Goal: Check status

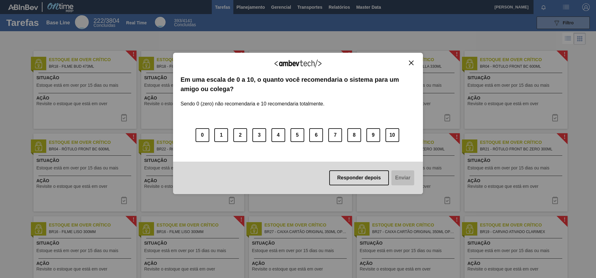
click at [250, 7] on div "Agradecemos seu feedback! Em uma escala de 0 a 10, o quanto você recomendaria o…" at bounding box center [298, 123] width 250 height 261
click at [346, 167] on div "Responder depois Enviar" at bounding box center [298, 178] width 250 height 32
click at [346, 180] on button "Responder depois" at bounding box center [359, 178] width 60 height 15
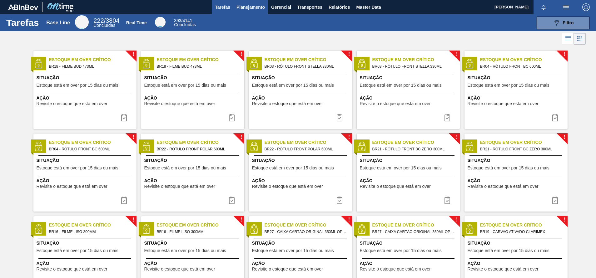
click at [260, 8] on span "Planejamento" at bounding box center [250, 6] width 28 height 7
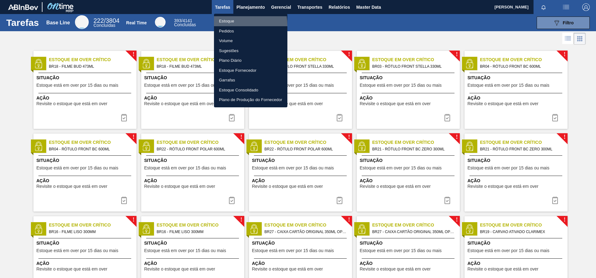
click at [224, 25] on li "Estoque" at bounding box center [250, 21] width 73 height 10
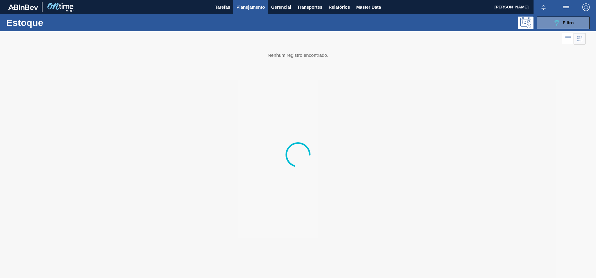
click at [225, 29] on div "089F7B8B-B2A5-4AFE-B5C0-19BA573D28AC Filtro" at bounding box center [346, 23] width 493 height 12
click at [266, 4] on button "Planejamento" at bounding box center [250, 7] width 35 height 14
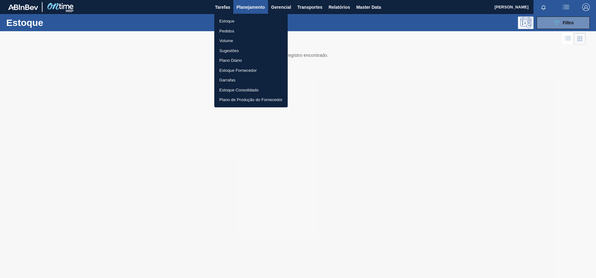
click at [229, 30] on li "Pedidos" at bounding box center [250, 31] width 73 height 10
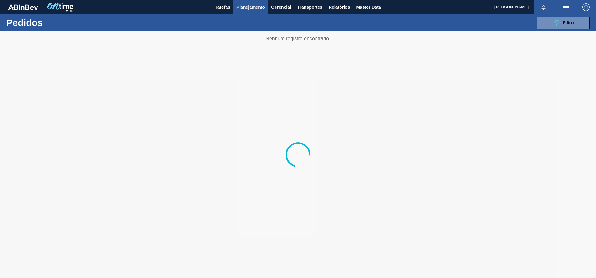
click at [552, 32] on div at bounding box center [298, 154] width 596 height 247
click at [567, 27] on button "089F7B8B-B2A5-4AFE-B5C0-19BA573D28AC Filtro" at bounding box center [562, 23] width 53 height 12
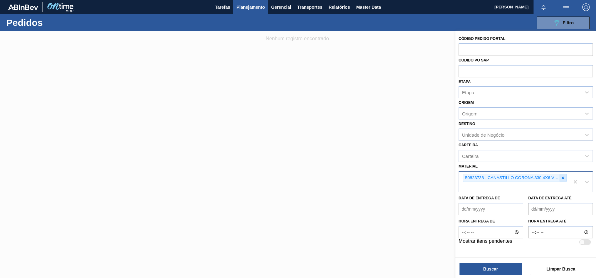
click at [559, 176] on div at bounding box center [562, 178] width 7 height 8
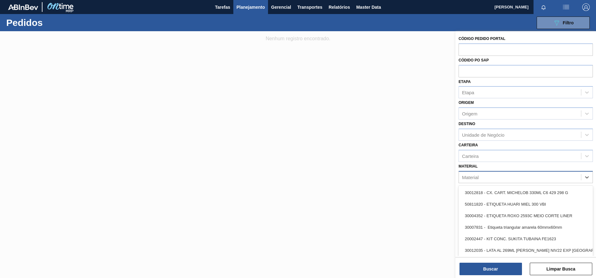
click at [531, 177] on div "Material" at bounding box center [520, 177] width 122 height 9
paste input "30031832"
type input "30031832"
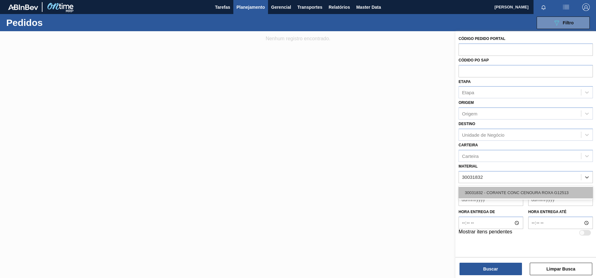
click at [498, 193] on div "30031832 - CORANTE CONC CENOURA ROXA G12513" at bounding box center [525, 193] width 134 height 12
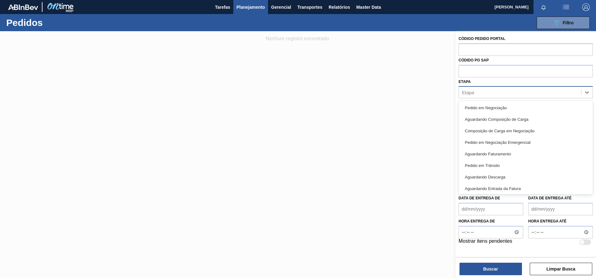
click at [475, 92] on div "Etapa" at bounding box center [520, 92] width 122 height 9
click at [443, 93] on div at bounding box center [298, 170] width 596 height 278
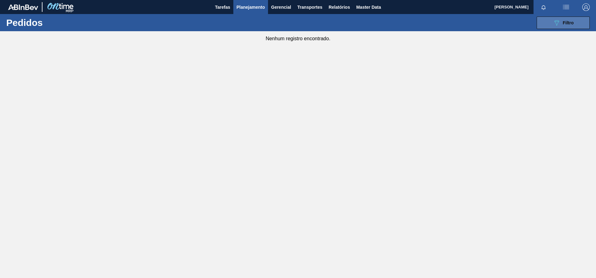
click at [569, 29] on button "089F7B8B-B2A5-4AFE-B5C0-19BA573D28AC Filtro" at bounding box center [562, 23] width 53 height 12
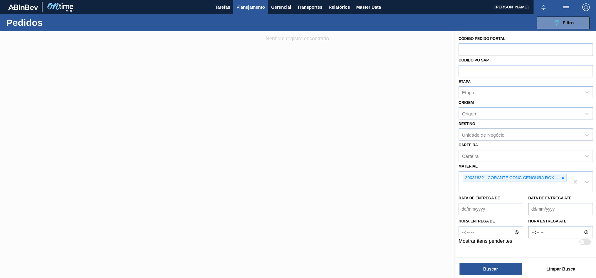
click at [479, 134] on div "Unidade de Negócio" at bounding box center [483, 134] width 42 height 5
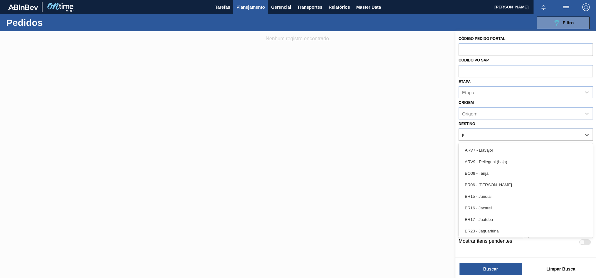
type input "jun"
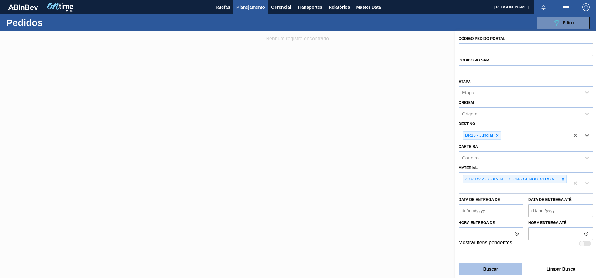
click at [472, 268] on button "Buscar" at bounding box center [490, 269] width 62 height 12
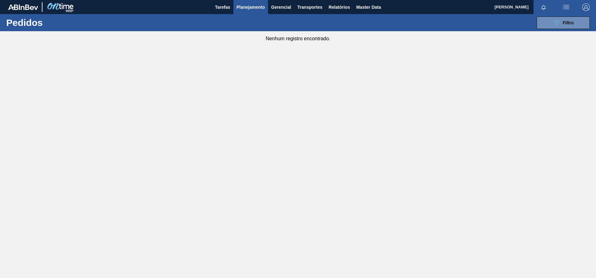
click at [249, 4] on span "Planejamento" at bounding box center [250, 6] width 28 height 7
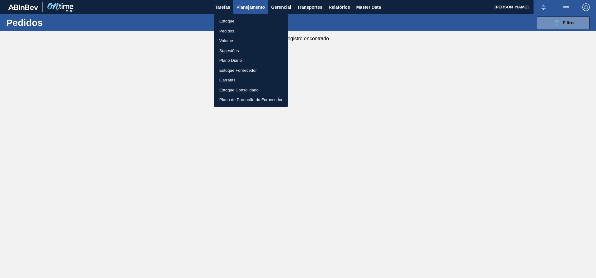
click at [229, 22] on li "Estoque" at bounding box center [250, 21] width 73 height 10
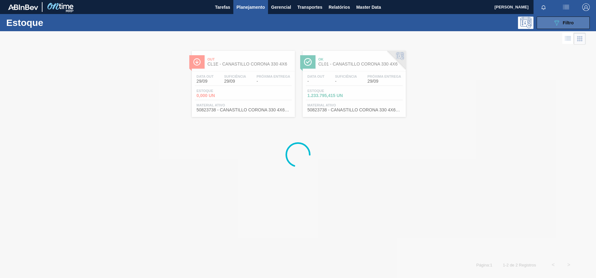
click at [569, 19] on div "089F7B8B-B2A5-4AFE-B5C0-19BA573D28AC Filtro" at bounding box center [563, 22] width 21 height 7
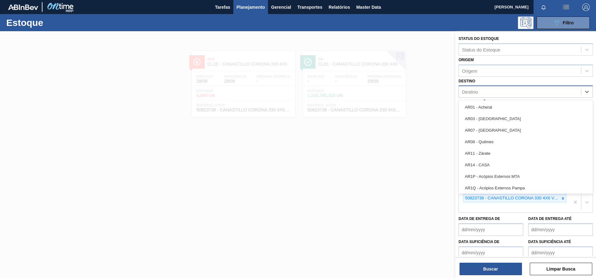
click at [488, 88] on div "Destino" at bounding box center [520, 91] width 122 height 9
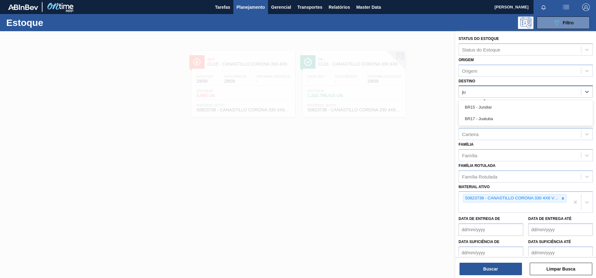
type input "jun"
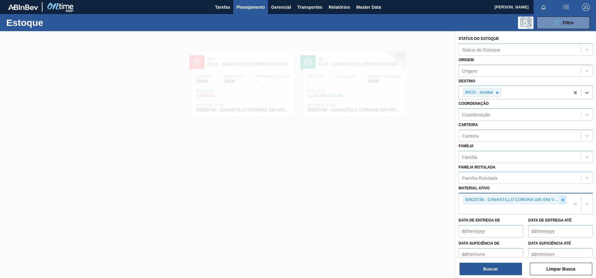
click at [562, 199] on icon at bounding box center [563, 200] width 4 height 4
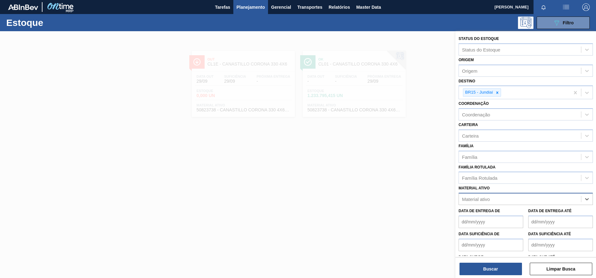
paste ativo "30031832"
type ativo "30031832"
click at [531, 213] on div "30031832 - CORANTE CONC CENOURA ROXA G12513" at bounding box center [525, 215] width 134 height 12
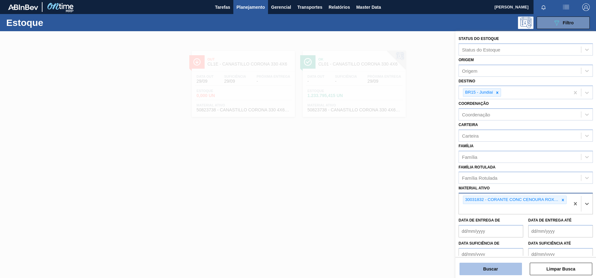
click at [493, 272] on button "Buscar" at bounding box center [490, 269] width 62 height 12
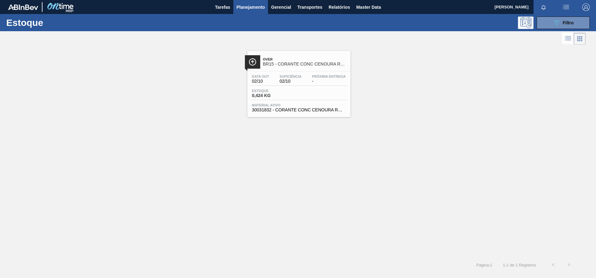
click at [299, 75] on span "Suficiência" at bounding box center [290, 77] width 22 height 4
